Goal: Navigation & Orientation: Find specific page/section

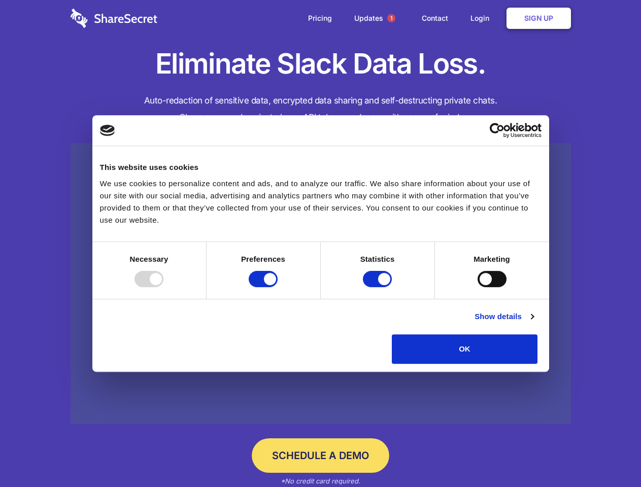
click at [163, 287] on div at bounding box center [148, 279] width 29 height 16
click at [277, 287] on input "Preferences" at bounding box center [262, 279] width 29 height 16
checkbox input "false"
click at [378, 287] on input "Statistics" at bounding box center [377, 279] width 29 height 16
checkbox input "false"
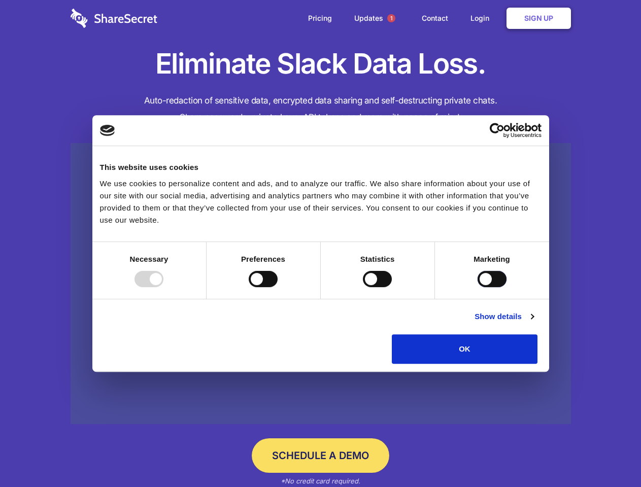
click at [477, 287] on input "Marketing" at bounding box center [491, 279] width 29 height 16
checkbox input "true"
click at [533, 323] on link "Show details" at bounding box center [503, 316] width 59 height 12
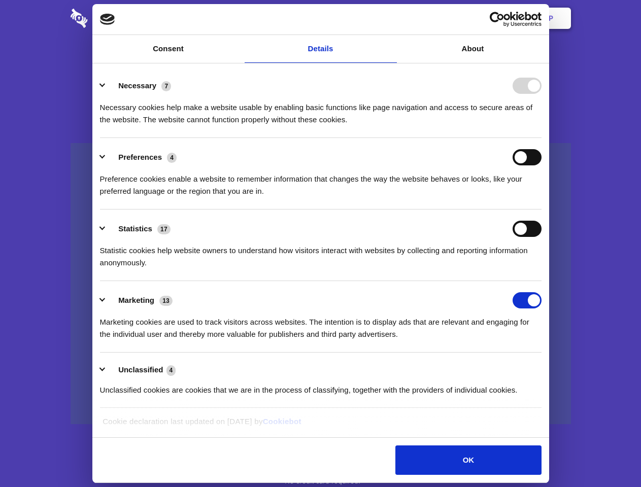
click at [541, 138] on li "Necessary 7 Necessary cookies help make a website usable by enabling basic func…" at bounding box center [320, 102] width 441 height 72
click at [390, 18] on span "1" at bounding box center [391, 18] width 8 height 8
